Goal: Information Seeking & Learning: Learn about a topic

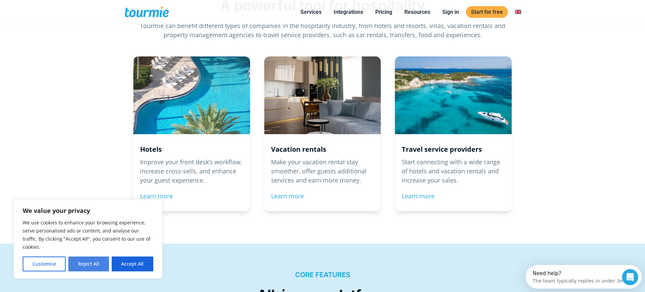
click at [90, 263] on button "Reject All" at bounding box center [88, 264] width 40 height 15
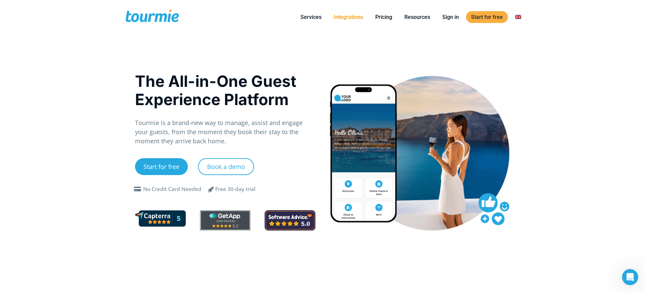
click at [342, 21] on li "Integrations" at bounding box center [348, 17] width 42 height 31
click at [351, 16] on link "Integrations" at bounding box center [348, 17] width 40 height 8
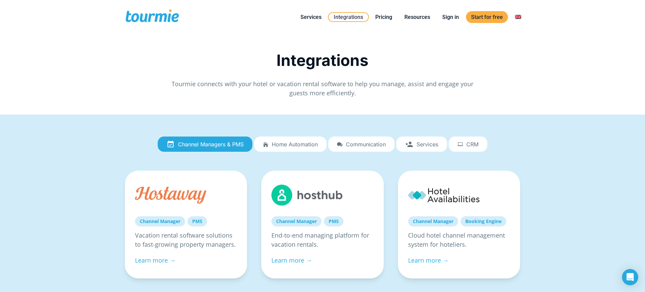
click at [146, 16] on span at bounding box center [151, 17] width 55 height 16
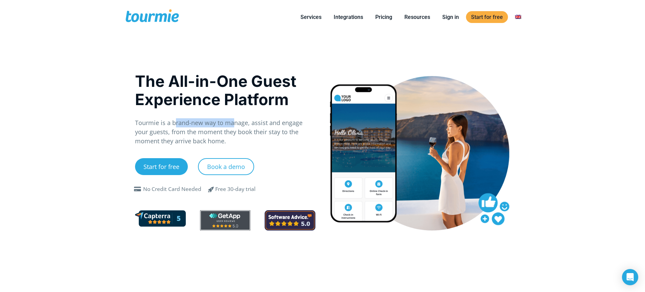
drag, startPoint x: 177, startPoint y: 123, endPoint x: 234, endPoint y: 124, distance: 56.8
click at [234, 124] on p "Tourmie is a brand-new way to manage, assist and engage your guests, from the m…" at bounding box center [225, 131] width 180 height 27
click at [349, 172] on div at bounding box center [419, 153] width 180 height 154
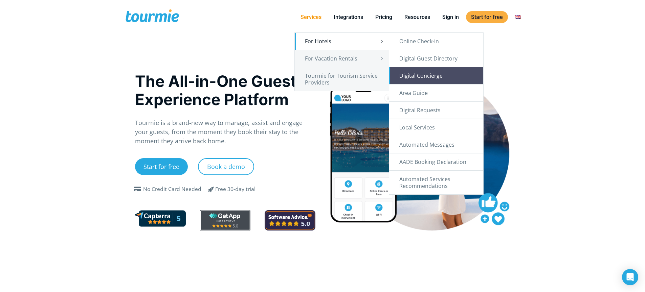
click at [445, 78] on link "Digital Concierge" at bounding box center [436, 75] width 94 height 17
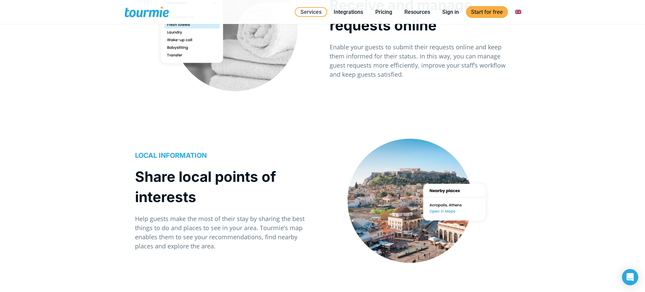
scroll to position [920, 0]
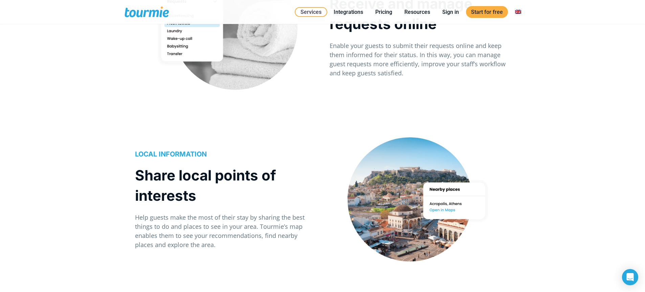
click at [638, 274] on body "We value your privacy We use cookies to enhance your browsing experience, serve…" at bounding box center [322, 157] width 645 height 2155
click at [630, 276] on icon "Open Intercom Messenger" at bounding box center [630, 277] width 8 height 9
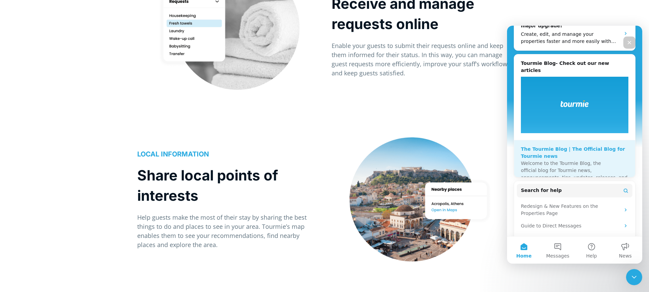
scroll to position [226, 0]
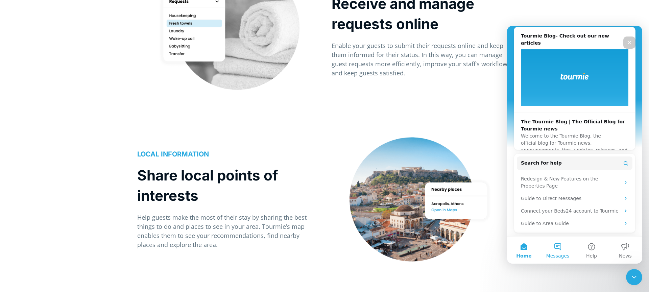
click at [557, 240] on button "Messages" at bounding box center [558, 250] width 34 height 27
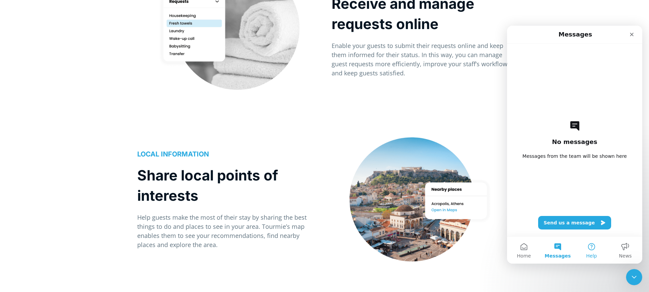
click at [594, 249] on button "Help" at bounding box center [592, 250] width 34 height 27
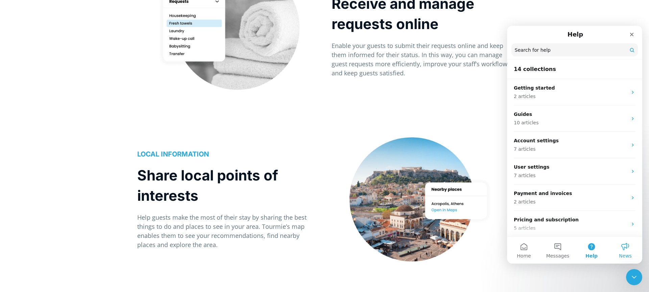
click at [627, 249] on button "News" at bounding box center [626, 250] width 34 height 27
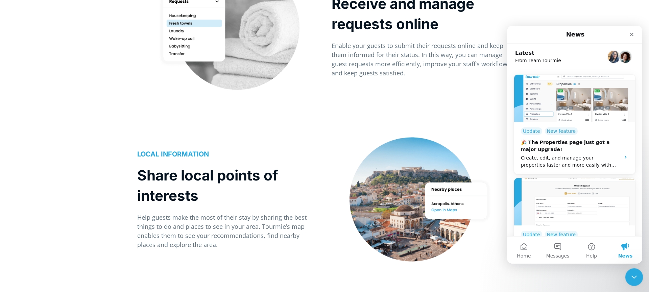
click at [638, 277] on div "Close Intercom Messenger" at bounding box center [633, 276] width 16 height 16
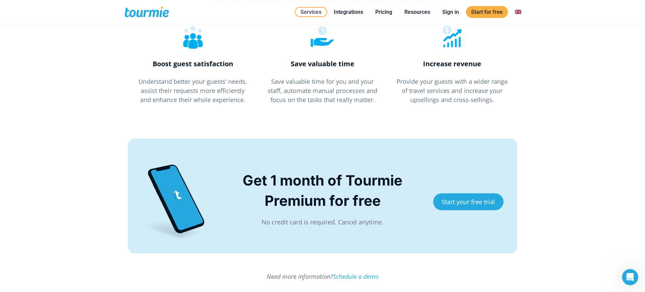
scroll to position [1674, 0]
